Goal: Communication & Community: Participate in discussion

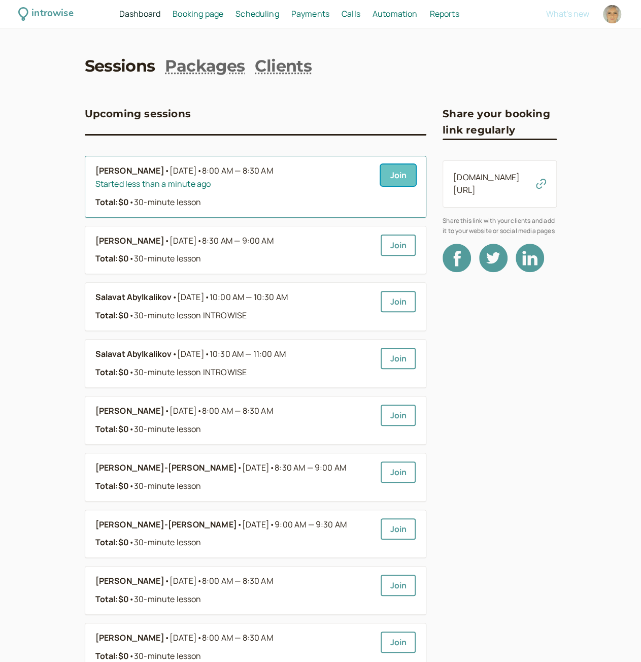
click at [406, 169] on link "Join" at bounding box center [398, 174] width 35 height 21
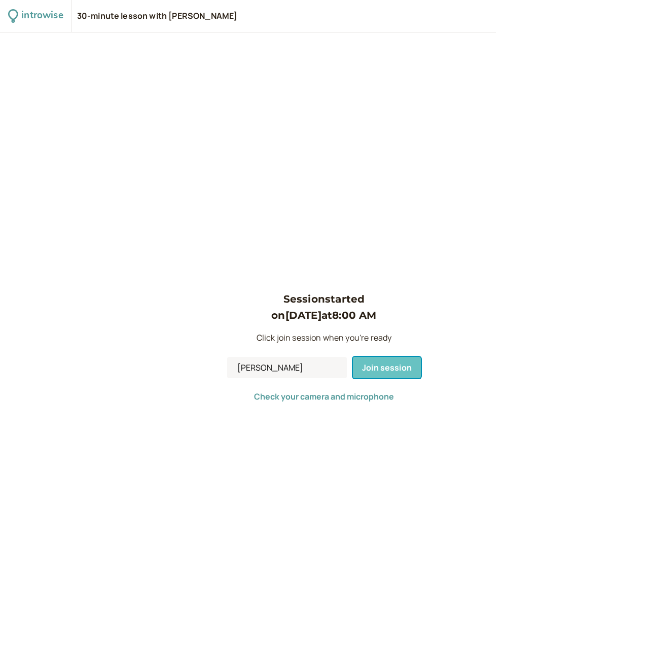
click at [386, 364] on span "Join session" at bounding box center [387, 367] width 50 height 11
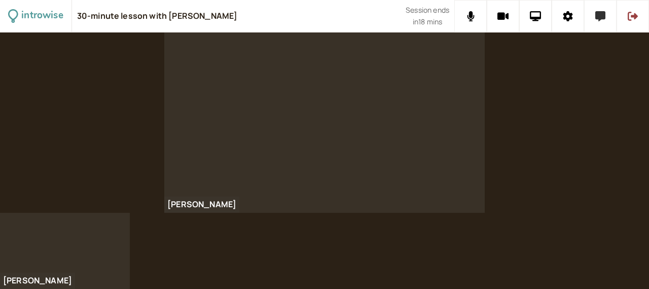
click at [599, 17] on icon at bounding box center [601, 16] width 10 height 10
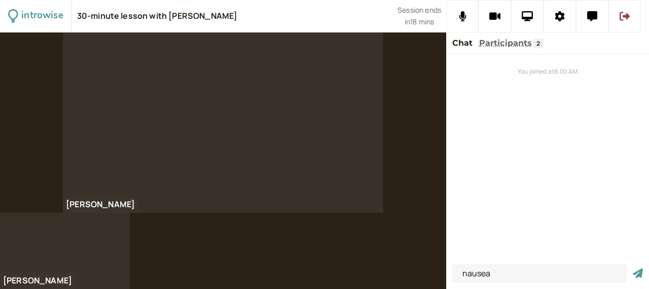
type input "nausea"
click at [633, 268] on button "submit" at bounding box center [638, 273] width 10 height 11
type input "I feel nausious"
click at [633, 268] on button "submit" at bounding box center [638, 273] width 10 height 11
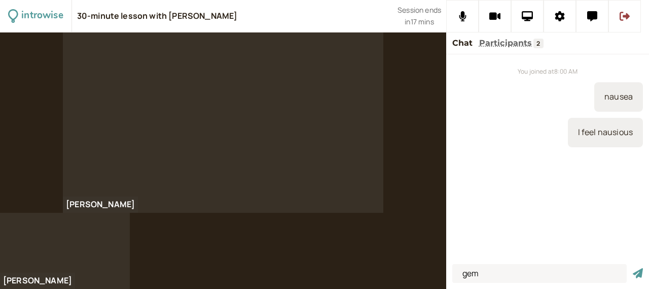
type input "gem"
click at [633, 268] on button "submit" at bounding box center [638, 273] width 10 height 11
type input "get"
click at [633, 268] on button "submit" at bounding box center [638, 273] width 10 height 11
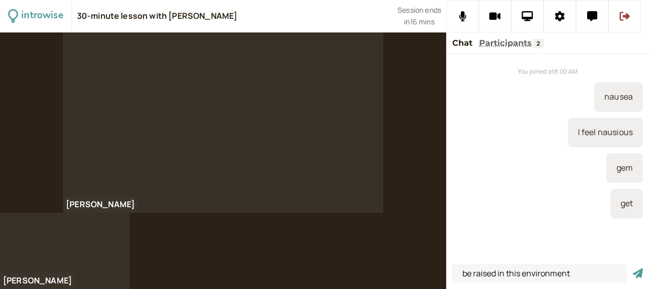
type input "be raised in this environment"
click at [633, 268] on button "submit" at bounding box center [638, 273] width 10 height 11
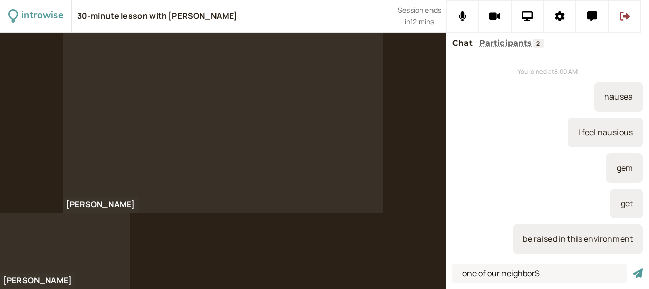
type input "one of our neighborS"
click at [633, 268] on button "submit" at bounding box center [638, 273] width 10 height 11
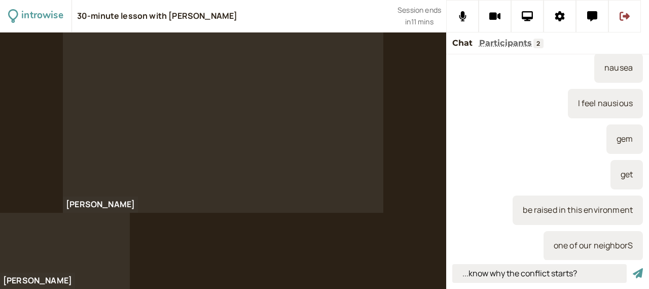
click at [465, 274] on input "...know why the conflict starts?" at bounding box center [540, 273] width 175 height 19
type input "Does he even know why the conflict starts?"
click at [633, 268] on button "submit" at bounding box center [638, 273] width 10 height 11
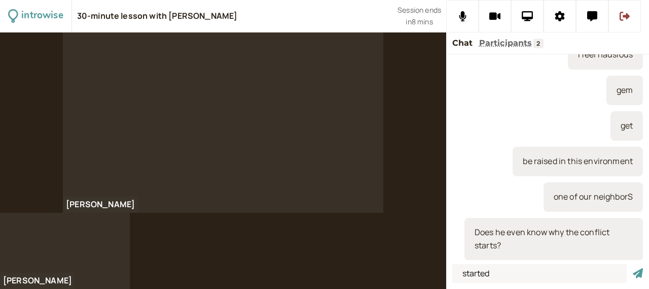
type input "started"
click at [633, 268] on button "submit" at bounding box center [638, 273] width 10 height 11
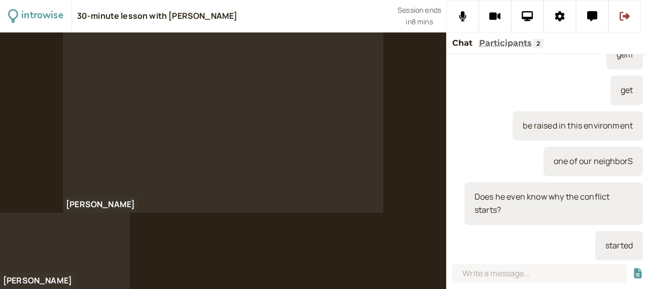
click at [200, 254] on div at bounding box center [324, 160] width 649 height 256
click at [196, 264] on div at bounding box center [324, 160] width 649 height 256
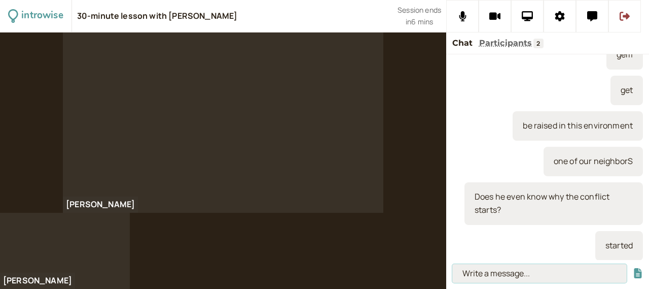
click at [477, 273] on input at bounding box center [540, 273] width 175 height 19
type input "upset = app set"
click at [633, 268] on button "submit" at bounding box center [638, 273] width 10 height 11
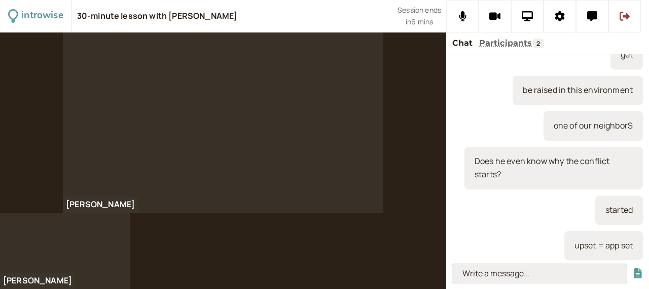
type input "p"
type input "upSET"
click at [633, 268] on button "submit" at bounding box center [638, 273] width 10 height 11
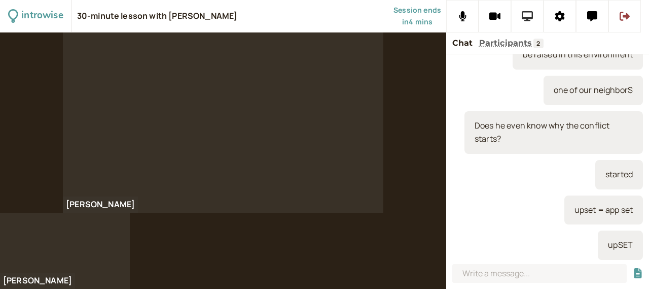
click at [529, 17] on icon at bounding box center [528, 16] width 12 height 10
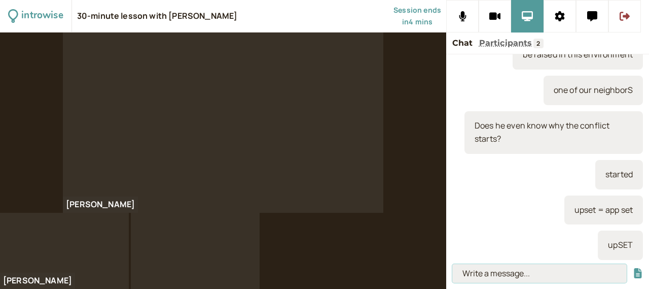
click at [524, 270] on input at bounding box center [540, 273] width 175 height 19
type input "prodegy"
click at [633, 268] on button "submit" at bounding box center [638, 273] width 10 height 11
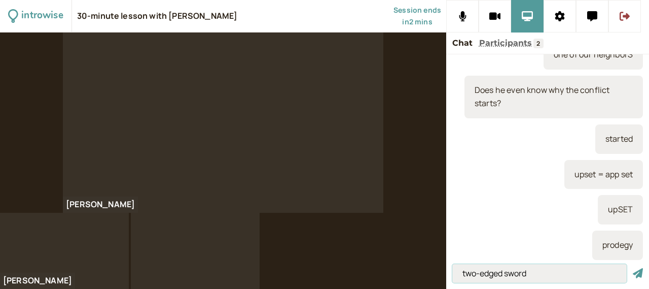
type input "two-edged sword"
click at [633, 268] on button "submit" at bounding box center [638, 273] width 10 height 11
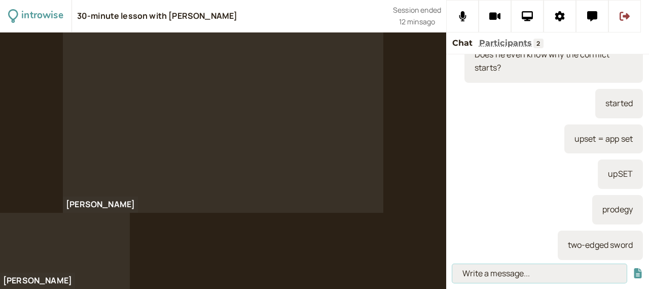
click at [504, 272] on input at bounding box center [540, 273] width 175 height 19
type input "catch up"
click at [633, 268] on button "submit" at bounding box center [638, 273] width 10 height 11
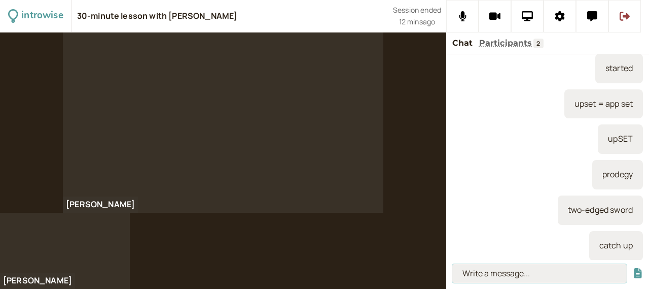
click at [522, 268] on input at bounding box center [540, 273] width 175 height 19
paste input "Reach the same stage or level that others have reached."
type input "Reach the same stage or level that others have reached."
click at [633, 268] on button "submit" at bounding box center [638, 273] width 10 height 11
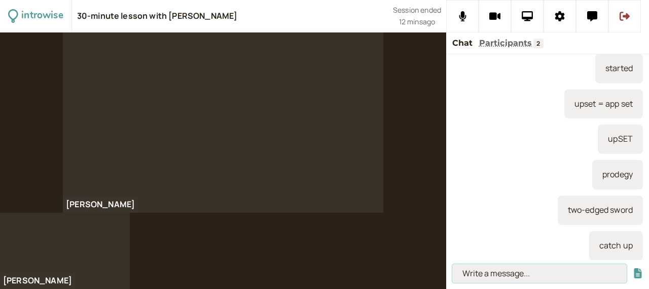
scroll to position [0, 0]
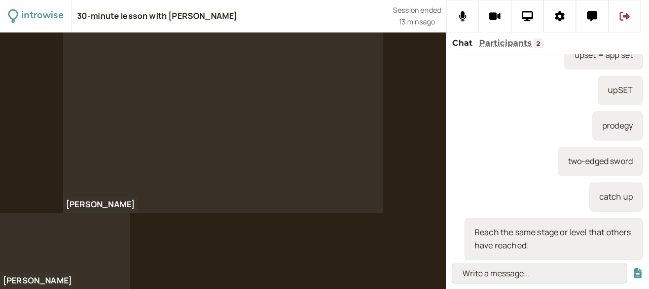
click at [517, 267] on input at bounding box center [540, 273] width 175 height 19
paste input "Reach the same stage or level that others have reached."
type input "Reach the same stage or level that others have reached."
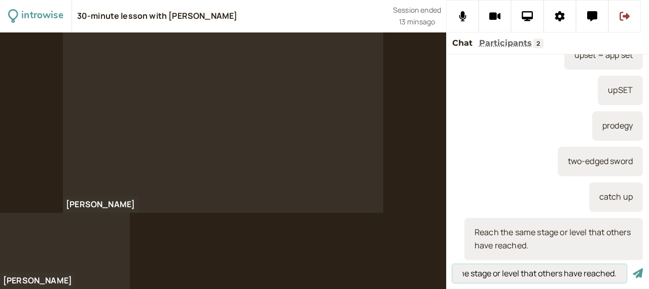
click at [633, 268] on button "submit" at bounding box center [638, 273] width 10 height 11
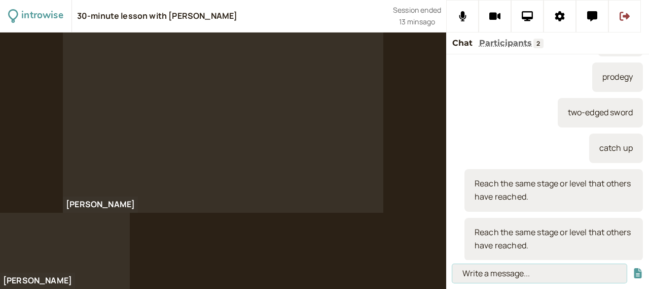
click at [495, 273] on input at bounding box center [540, 273] width 175 height 19
paste input "“[PERSON_NAME] has missed some English classes so he’ll have to catch up.""
type input "“[PERSON_NAME] has missed some English classes so he’ll have to catch up.""
click at [633, 268] on button "submit" at bounding box center [638, 273] width 10 height 11
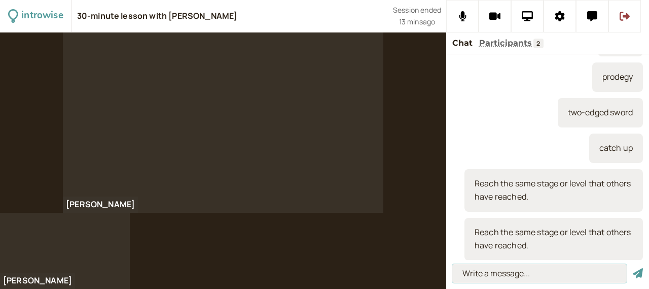
scroll to position [0, 0]
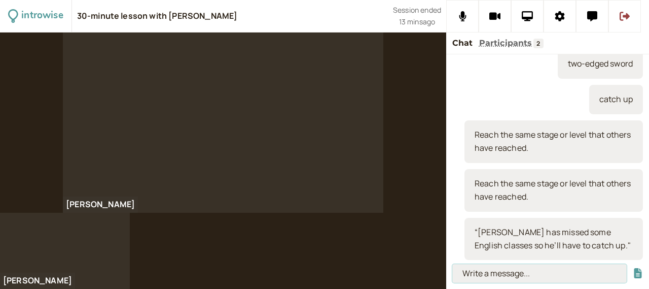
click at [494, 278] on input at bounding box center [540, 273] width 175 height 19
type input "Drop out (of)"
click at [633, 268] on button "submit" at bounding box center [638, 273] width 10 height 11
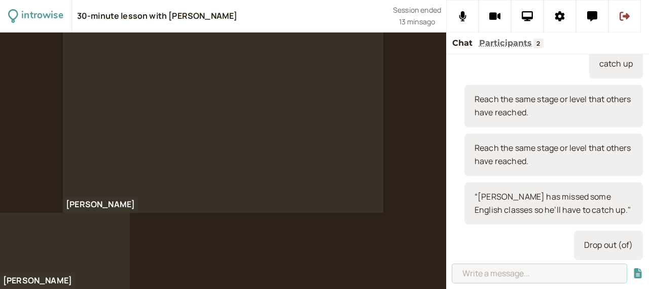
drag, startPoint x: 489, startPoint y: 277, endPoint x: 486, endPoint y: 259, distance: 17.6
click at [487, 273] on input at bounding box center [540, 273] width 175 height 19
type input "expelled from"
click at [633, 268] on button "submit" at bounding box center [638, 273] width 10 height 11
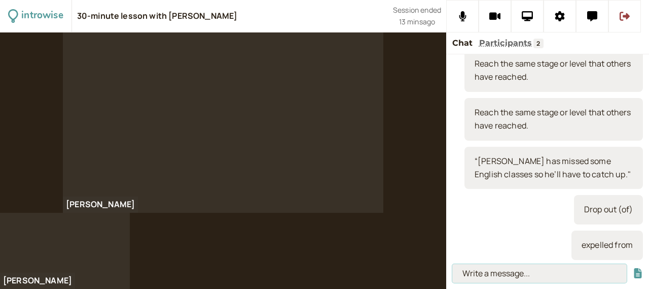
click at [486, 275] on input at bounding box center [540, 273] width 175 height 19
paste input "Stop attending classes before finishing a course or a school year."
type input "Stop attending classes before finishing a course or a school year."
click at [633, 268] on button "submit" at bounding box center [638, 273] width 10 height 11
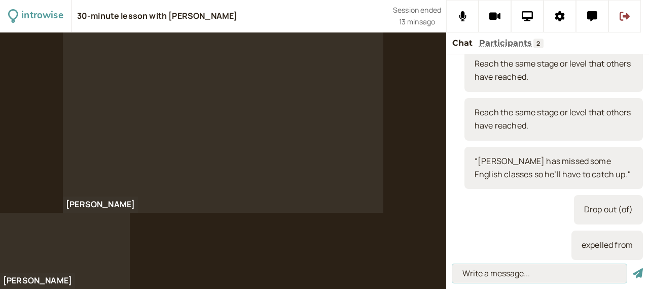
scroll to position [0, 0]
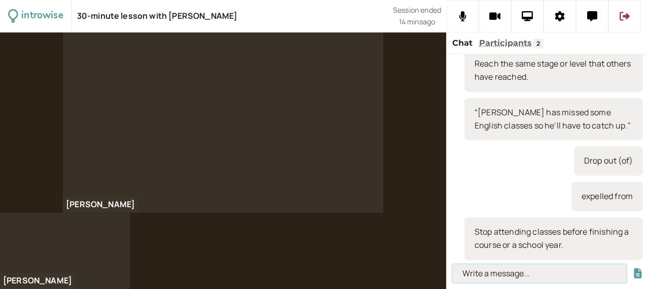
click at [547, 281] on input at bounding box center [540, 273] width 175 height 19
paste input ""[PERSON_NAME] dropped out of art classes after the first term.""
type input ""[PERSON_NAME] dropped out of art classes after the first term.""
click at [633, 268] on button "submit" at bounding box center [638, 273] width 10 height 11
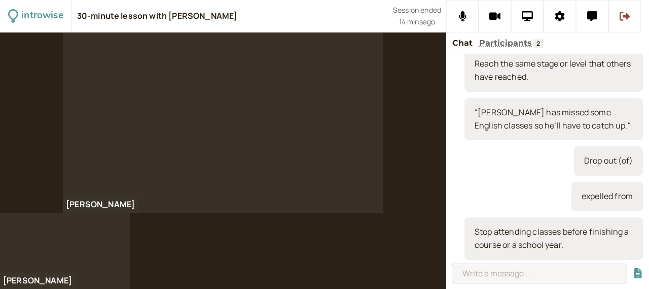
scroll to position [0, 0]
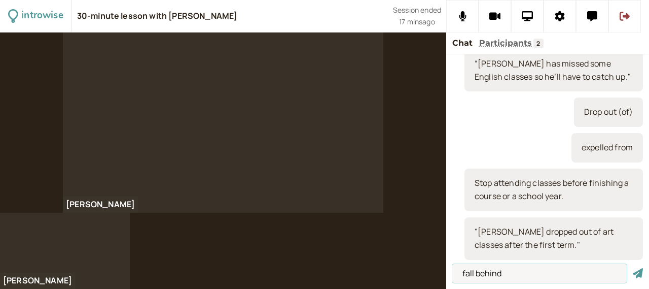
type input "fall behind"
click at [633, 268] on button "submit" at bounding box center [638, 273] width 10 height 11
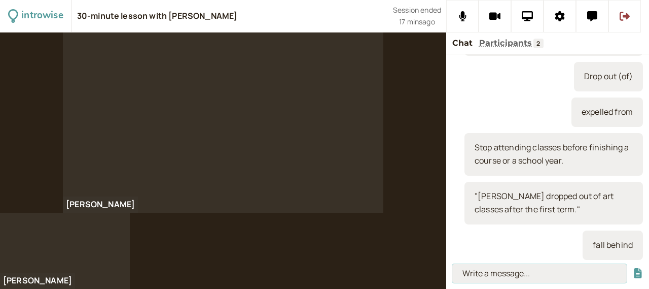
click at [477, 277] on input at bounding box center [540, 273] width 175 height 19
paste input ""[PERSON_NAME] dropped out of art classes after the first term.""
type input ""[PERSON_NAME] dropped out of art classes after the first term.""
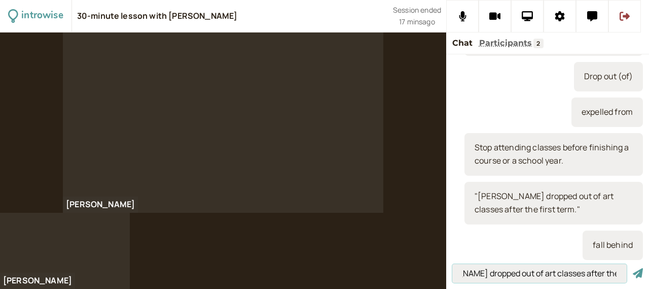
click at [633, 268] on button "submit" at bounding box center [638, 273] width 10 height 11
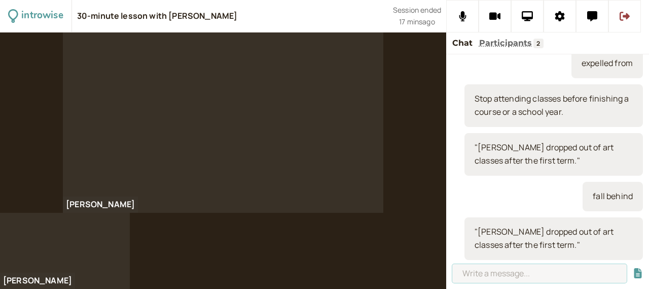
scroll to position [689, 0]
click at [518, 269] on input at bounding box center [540, 273] width 175 height 19
paste input "Fail to maintain a certain level. "As a result of the accident [PERSON_NAME] be…"
type input "Fail to maintain a certain level. "As a result of the accident [PERSON_NAME] be…"
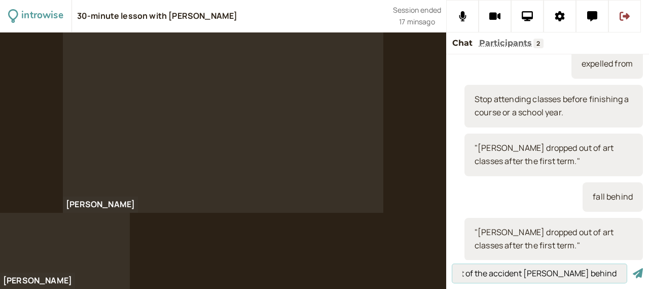
click at [633, 268] on button "submit" at bounding box center [638, 273] width 10 height 11
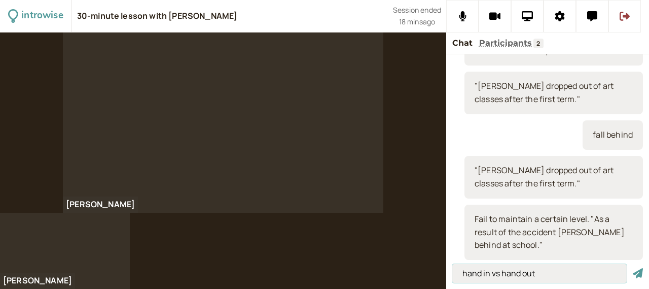
type input "hand in vs hand out"
click at [633, 268] on button "submit" at bounding box center [638, 273] width 10 height 11
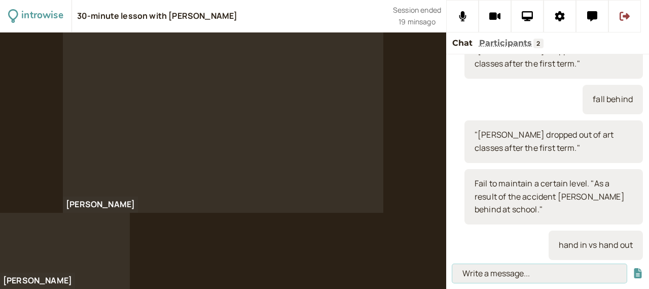
click at [469, 270] on input at bounding box center [540, 273] width 175 height 19
paste input "Hand out Distribute; give things to other members of a group. “Can you hand out…"
type input "Hand out Distribute; give things to other members of a group. “Can you hand out…"
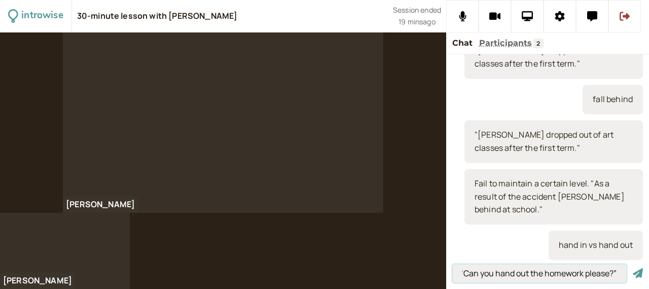
click at [633, 268] on button "submit" at bounding box center [638, 273] width 10 height 11
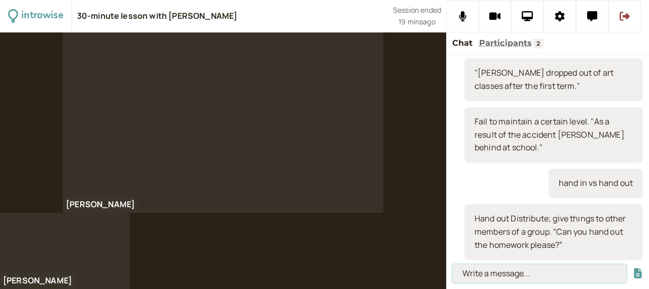
click at [535, 278] on input at bounding box center [540, 273] width 175 height 19
paste input "Hand in Submit finished work to a person in authority. “All exam papers must be…"
type input "Hand in Submit finished work to a person in authority. “All exam papers must be…"
click at [633, 268] on button "submit" at bounding box center [638, 273] width 10 height 11
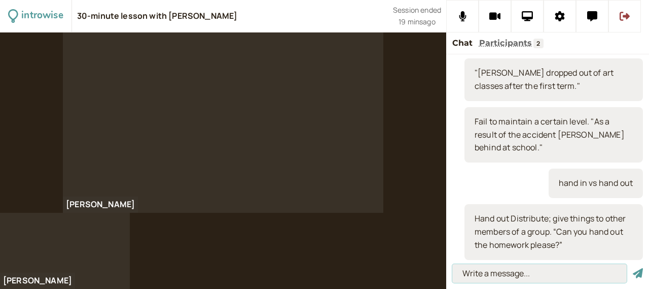
scroll to position [0, 0]
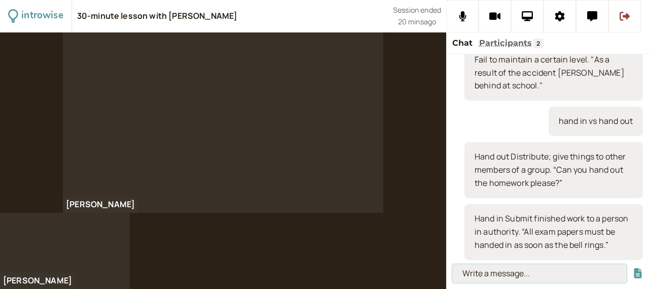
click at [493, 276] on input at bounding box center [540, 273] width 175 height 19
paste input "Sail through"
type input "Sail through"
click at [633, 268] on button "submit" at bounding box center [638, 273] width 10 height 11
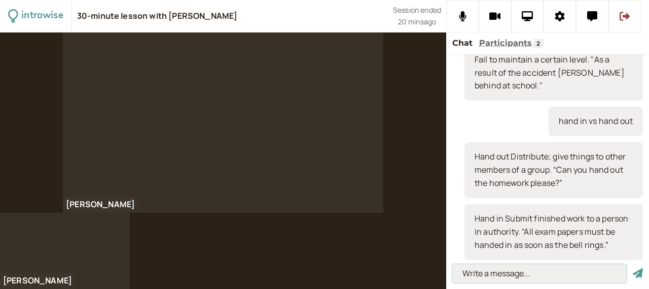
scroll to position [958, 0]
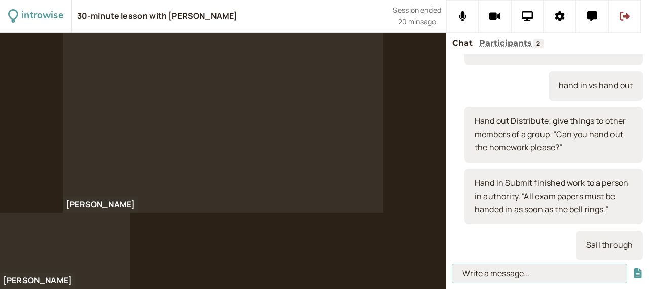
click at [489, 278] on input at bounding box center [540, 273] width 175 height 19
paste input "Succeed in something without difficulty. “[PERSON_NAME] sailed through the Engl…"
type input "Succeed in something without difficulty. “[PERSON_NAME] sailed through the Engl…"
click at [633, 268] on button "submit" at bounding box center [638, 273] width 10 height 11
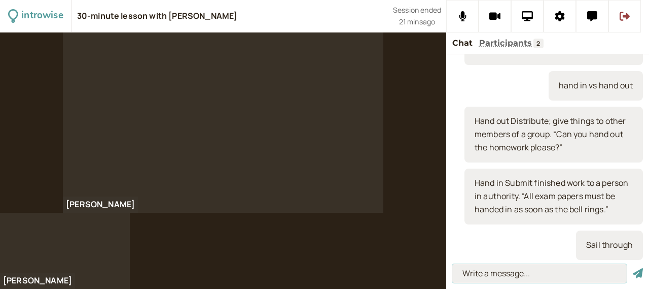
scroll to position [0, 0]
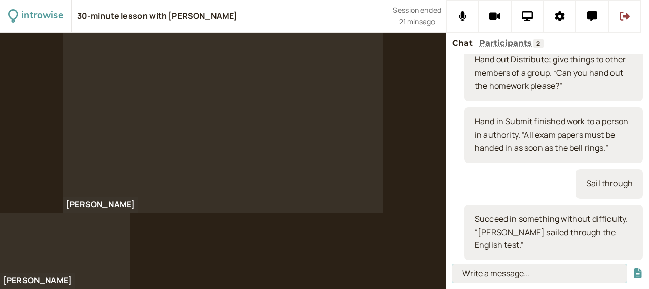
click at [494, 272] on input at bounding box center [540, 273] width 175 height 19
paste input "Sign up (for)"
type input "Sign up (for)"
click at [633, 268] on button "submit" at bounding box center [638, 273] width 10 height 11
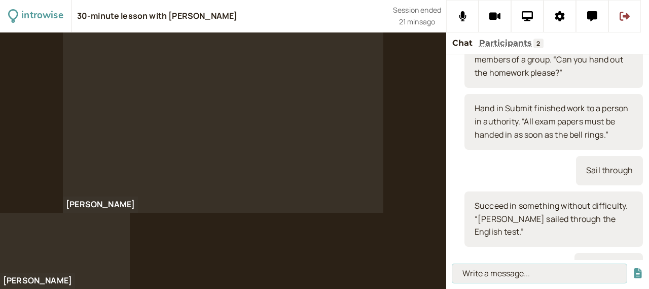
scroll to position [1055, 0]
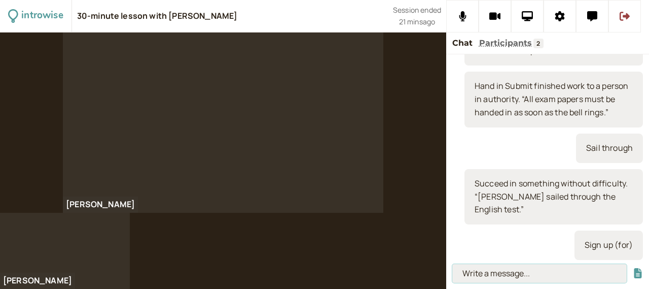
click at [527, 267] on input at bounding box center [540, 273] width 175 height 19
paste input "Register; add your name to the official list “Don’t forget to sign up for the c…"
type input "Register; add your name to the official list “Don’t forget to sign up for the c…"
click at [633, 268] on button "submit" at bounding box center [638, 273] width 10 height 11
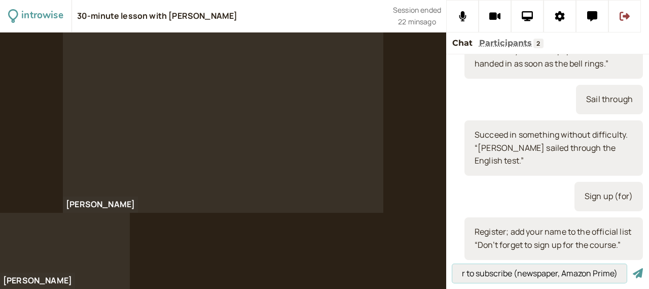
scroll to position [0, 94]
type input "to register (education) or to subscribe (newspaper, Amazon Prime)"
click at [633, 268] on button "submit" at bounding box center [638, 273] width 10 height 11
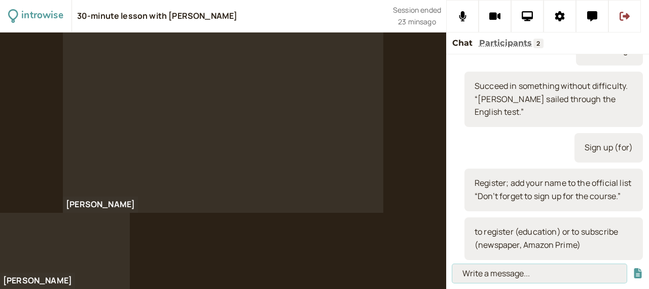
click at [544, 272] on input at bounding box center [540, 273] width 175 height 19
paste input "Read up on"
type input "Read up on"
click at [633, 268] on button "submit" at bounding box center [638, 273] width 10 height 11
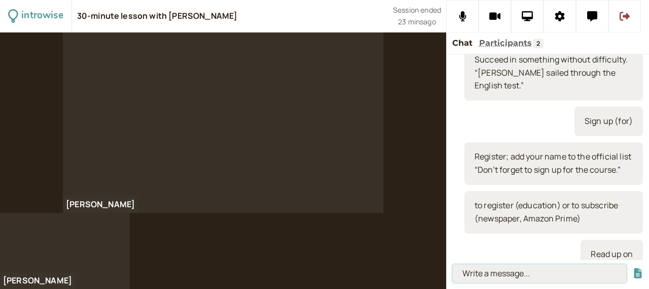
scroll to position [1202, 0]
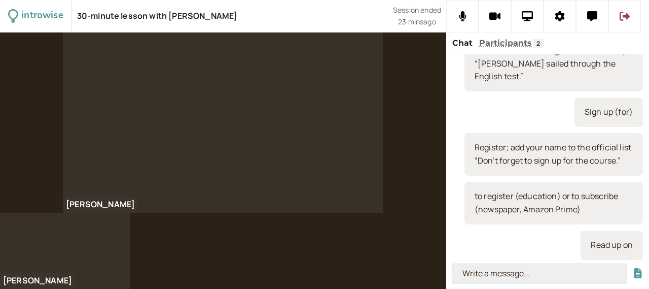
click at [486, 277] on input at bounding box center [540, 273] width 175 height 19
paste input "Get information on a subject by reading books about it. “[PERSON_NAME] went to …"
type input "Get information on a subject by reading books about it. “[PERSON_NAME] went to …"
click at [633, 268] on button "submit" at bounding box center [638, 273] width 10 height 11
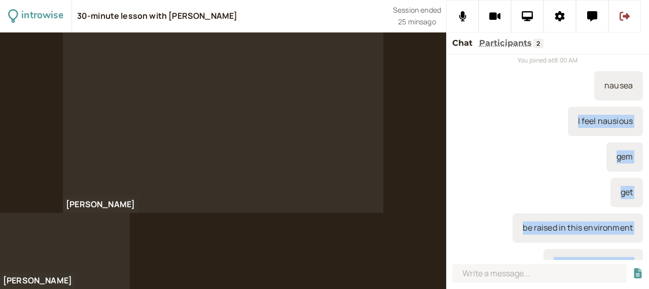
scroll to position [0, 0]
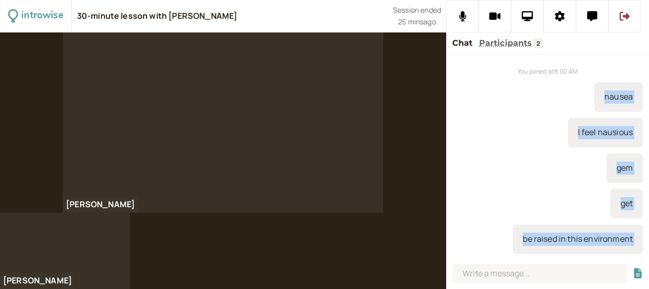
drag, startPoint x: 605, startPoint y: 249, endPoint x: 590, endPoint y: 96, distance: 154.0
click at [590, 96] on div "You joined at 8:00 AM nausea I feel nausious gem get be raised in this environm…" at bounding box center [548, 157] width 203 height 206
copy div "loremi D sita consecte adi eli se doeius te inci utlaboreetd mag al eni adminim…"
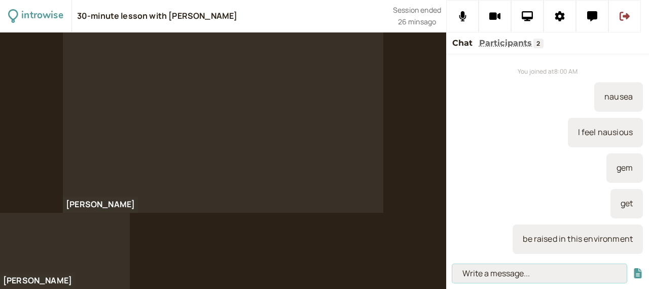
click at [512, 273] on input at bounding box center [540, 273] width 175 height 19
paste input "[URL][DOMAIN_NAME][PERSON_NAME]"
type input "[URL][DOMAIN_NAME][PERSON_NAME]"
click at [633, 268] on button "submit" at bounding box center [638, 273] width 10 height 11
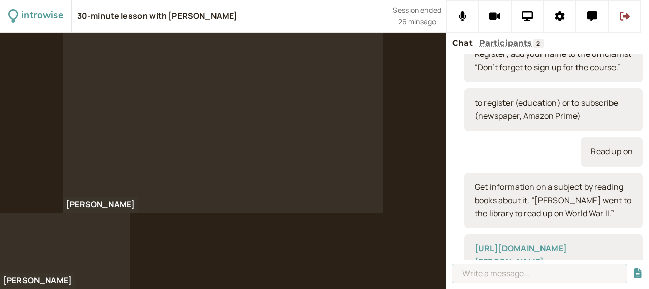
scroll to position [1430, 0]
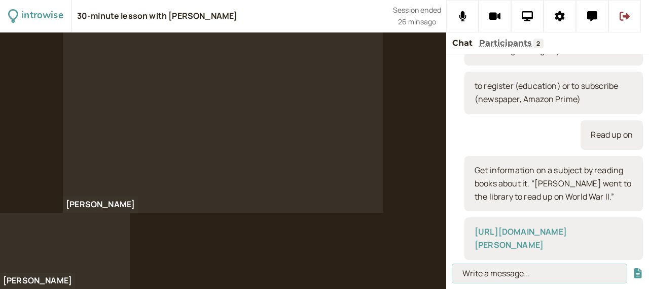
click at [468, 275] on input at bounding box center [540, 273] width 175 height 19
paste input "[URL][DOMAIN_NAME]"
type input "[URL][DOMAIN_NAME]"
click at [633, 268] on button "submit" at bounding box center [638, 273] width 10 height 11
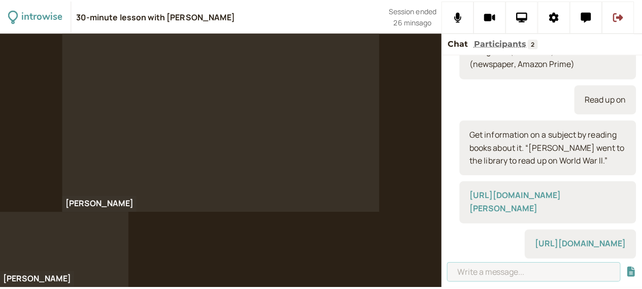
scroll to position [1636, 0]
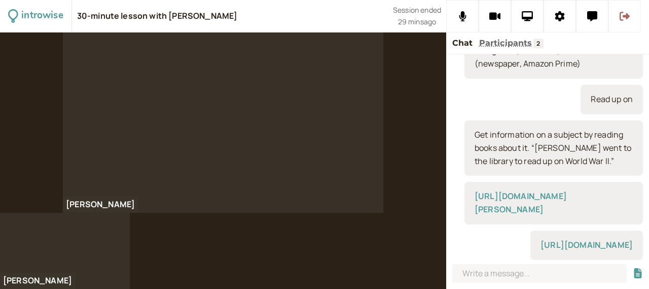
click at [620, 17] on icon at bounding box center [625, 16] width 10 height 9
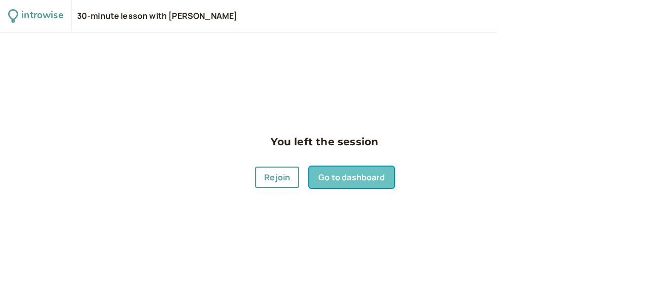
click at [362, 180] on link "Go to dashboard" at bounding box center [352, 176] width 84 height 21
